Goal: Information Seeking & Learning: Check status

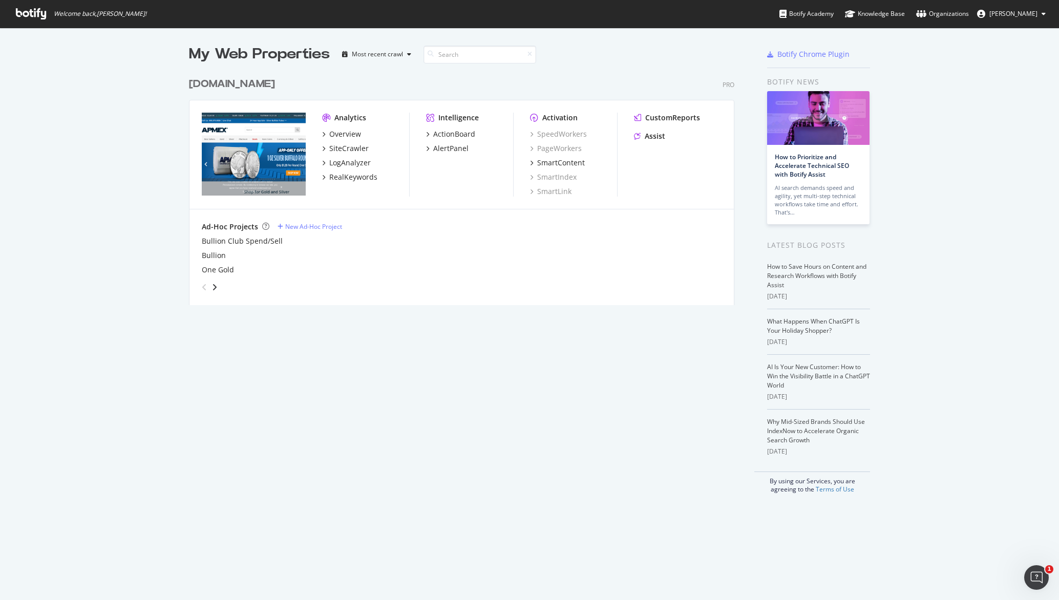
drag, startPoint x: 953, startPoint y: 234, endPoint x: 548, endPoint y: 31, distance: 453.6
click at [953, 233] on div "My Web Properties Most recent crawl APMEX.com Pro Analytics Overview SiteCrawle…" at bounding box center [529, 269] width 1059 height 483
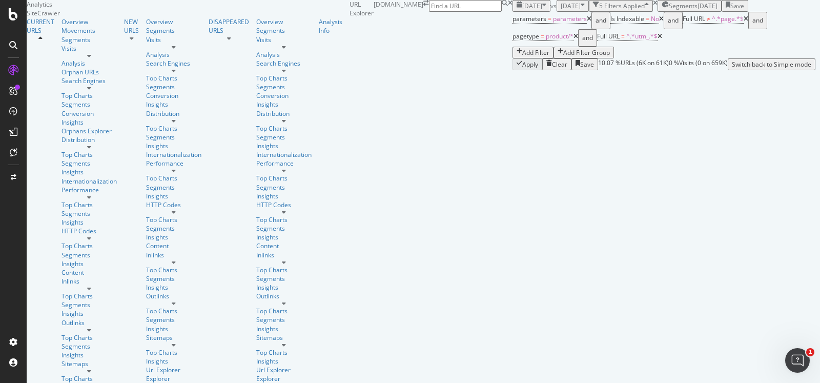
click at [607, 12] on div "[DATE] vs [DATE] 5 Filters Applied Segments [DATE] Save" at bounding box center [665, 6] width 307 height 12
